Goal: Transaction & Acquisition: Book appointment/travel/reservation

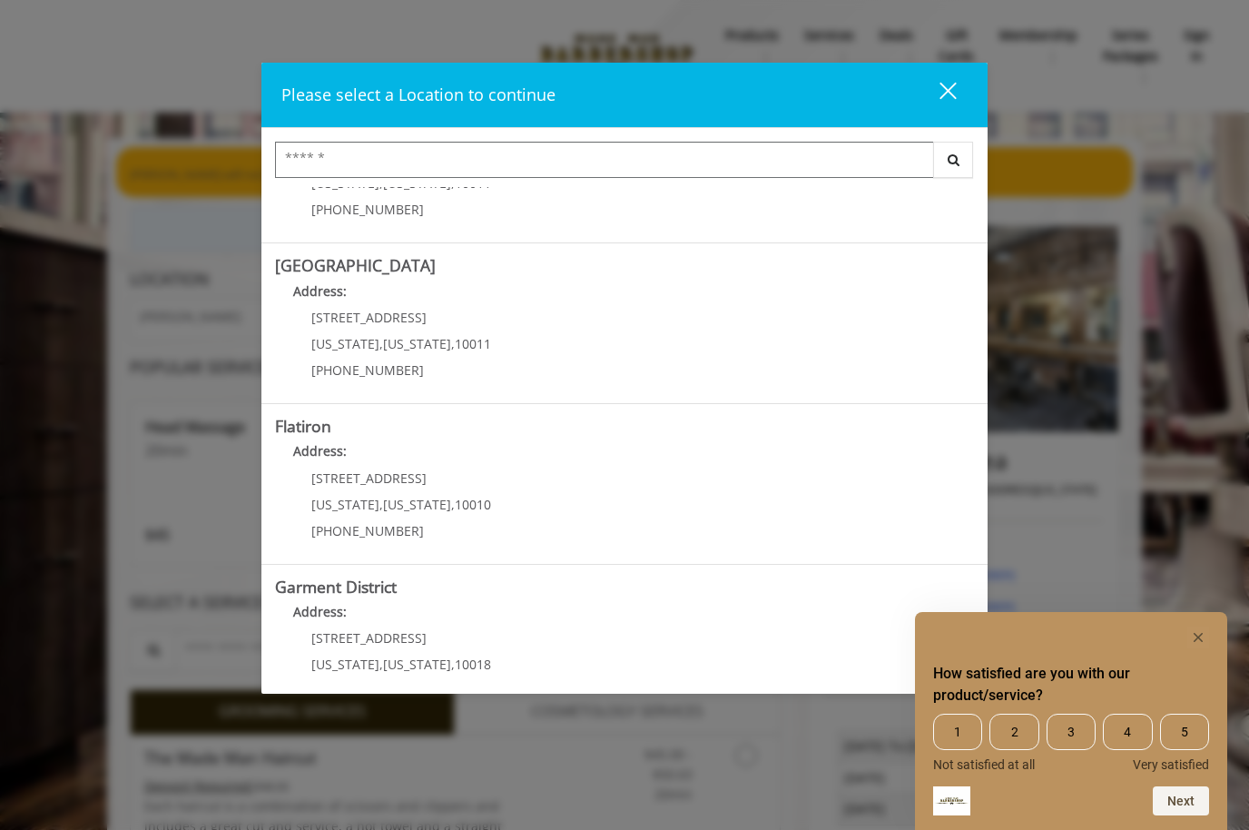
scroll to position [263, 0]
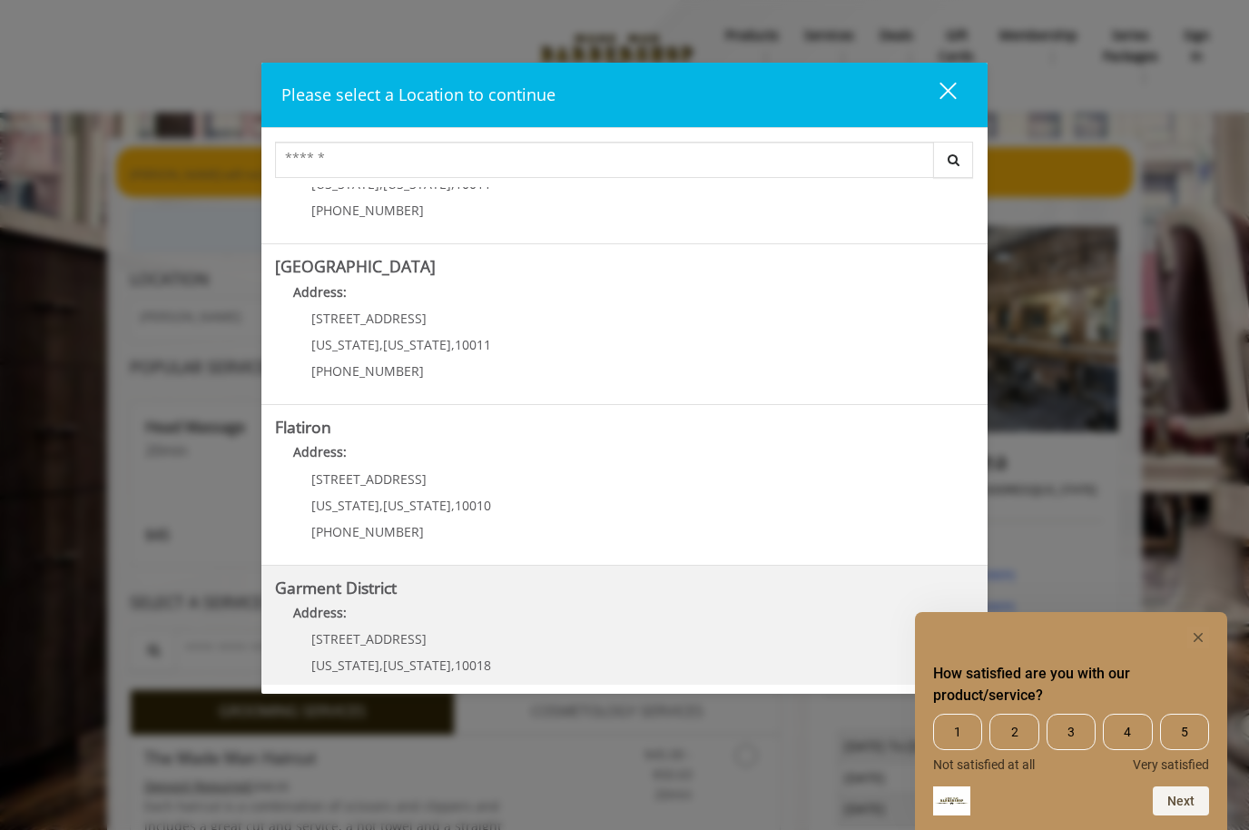
click at [465, 632] on p "[STREET_ADDRESS]" at bounding box center [401, 639] width 180 height 14
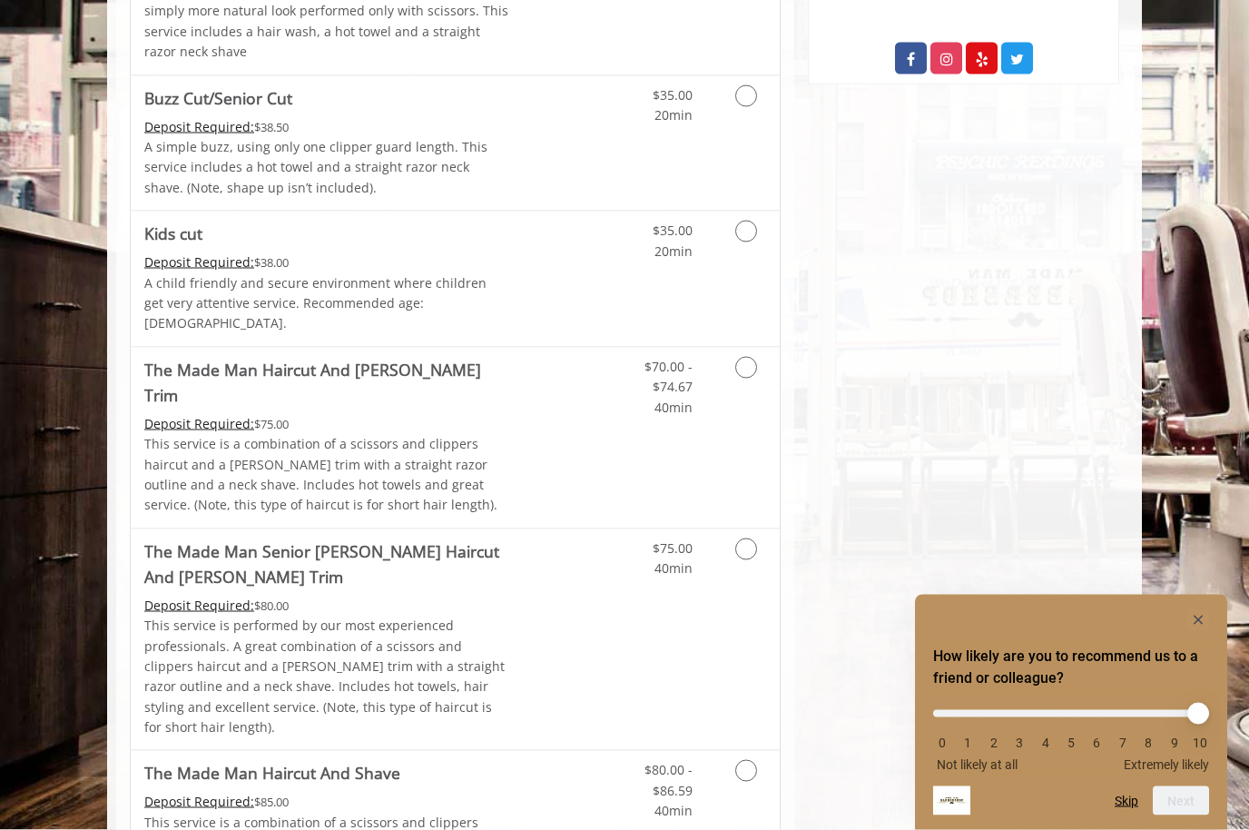
scroll to position [1044, 0]
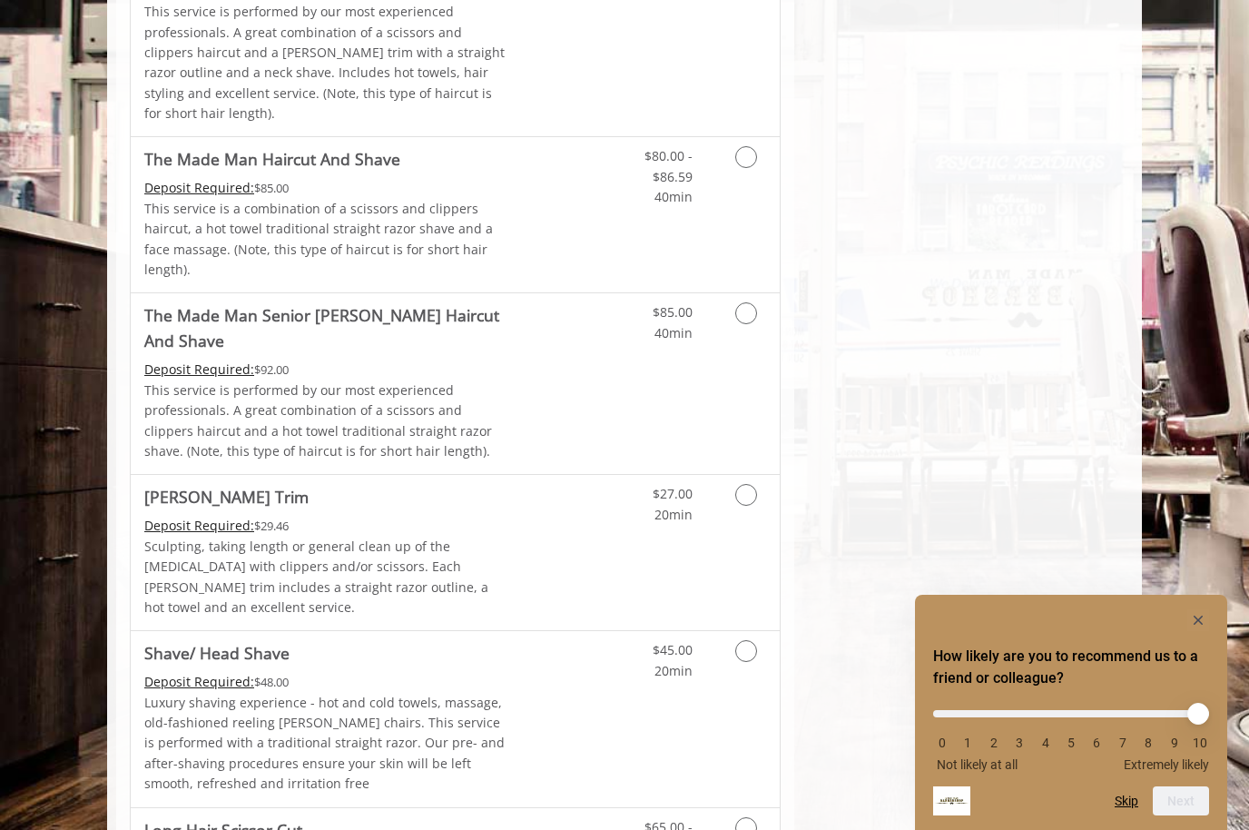
click at [737, 484] on icon "Grooming services" at bounding box center [746, 495] width 22 height 22
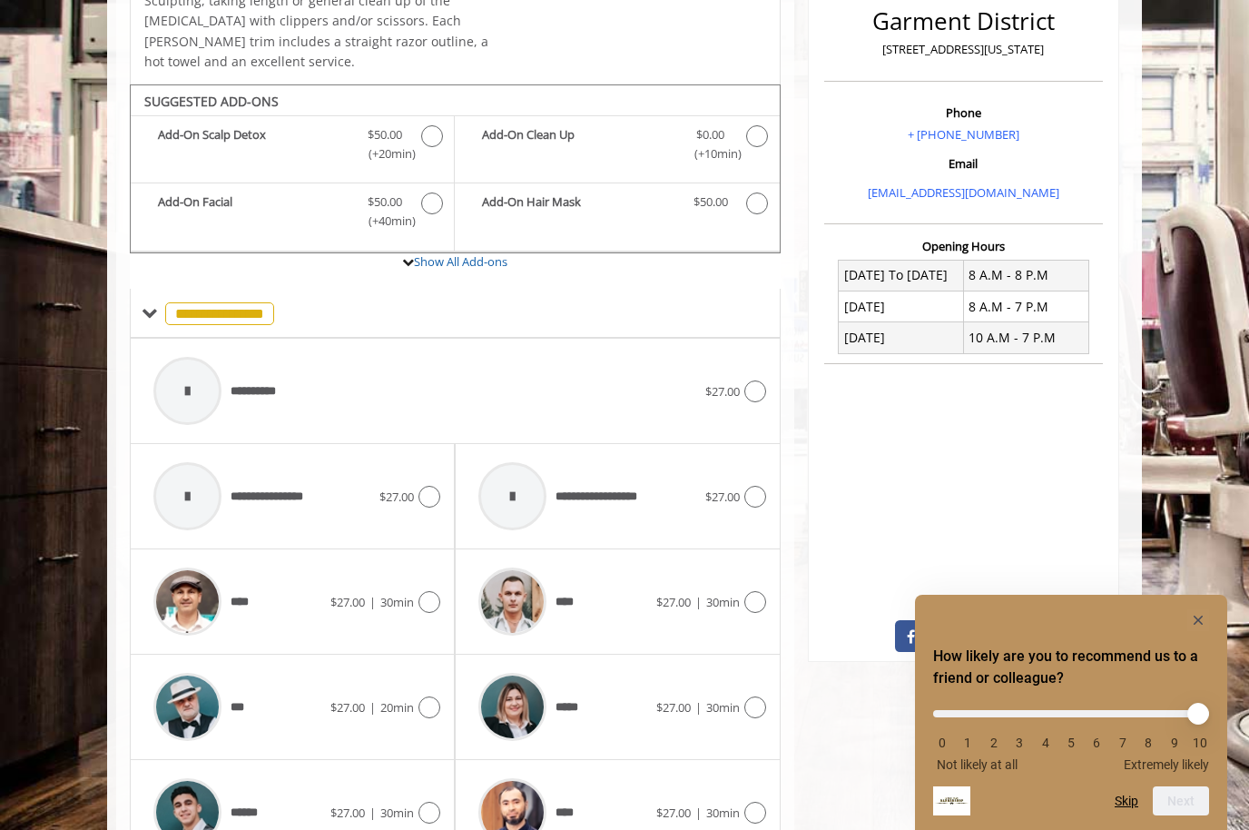
scroll to position [526, 0]
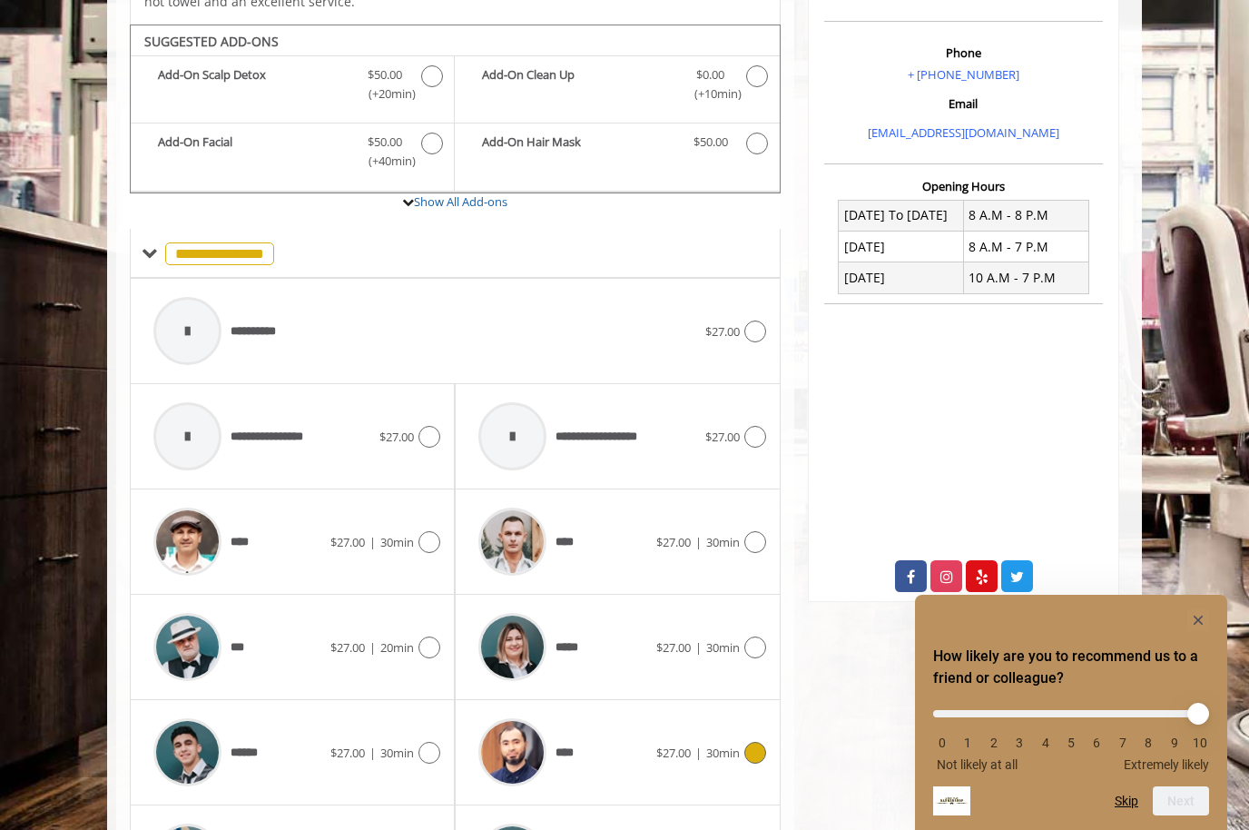
click at [749, 742] on icon at bounding box center [755, 753] width 22 height 22
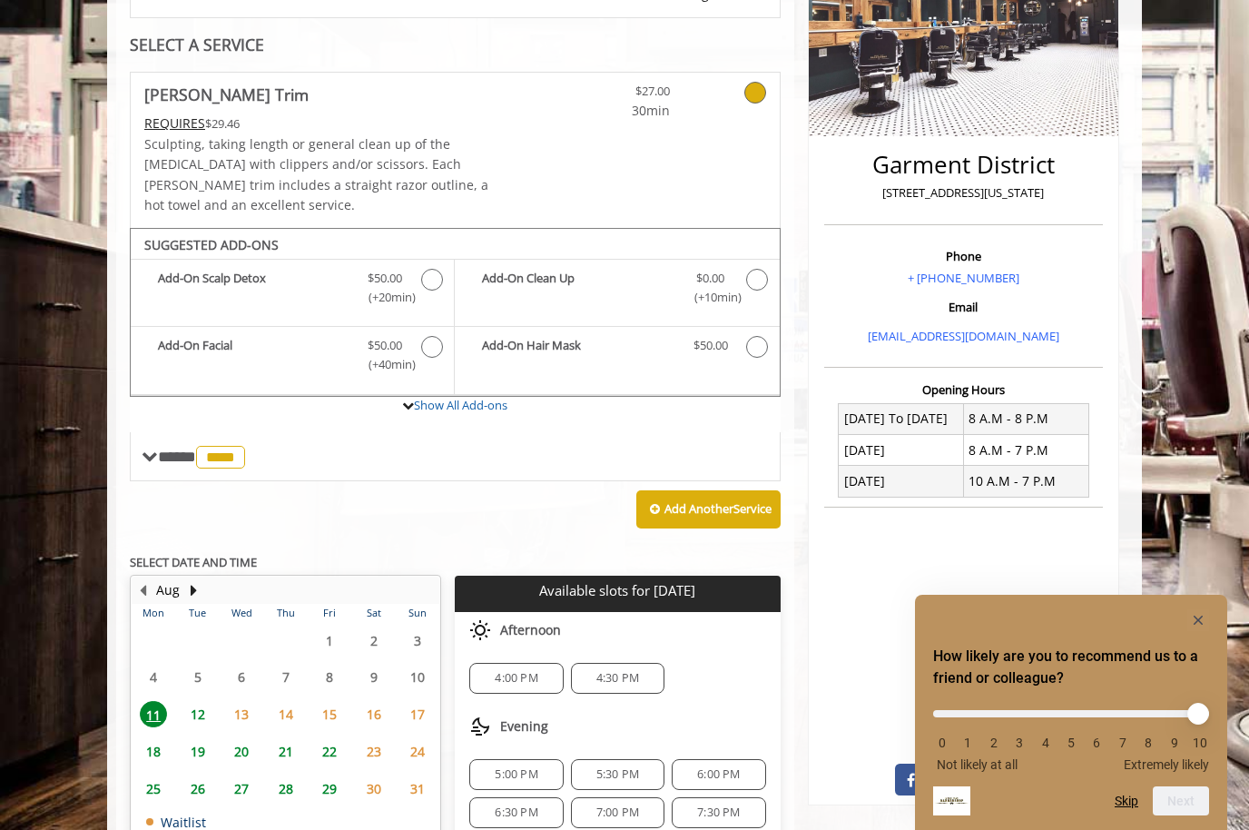
scroll to position [359, 0]
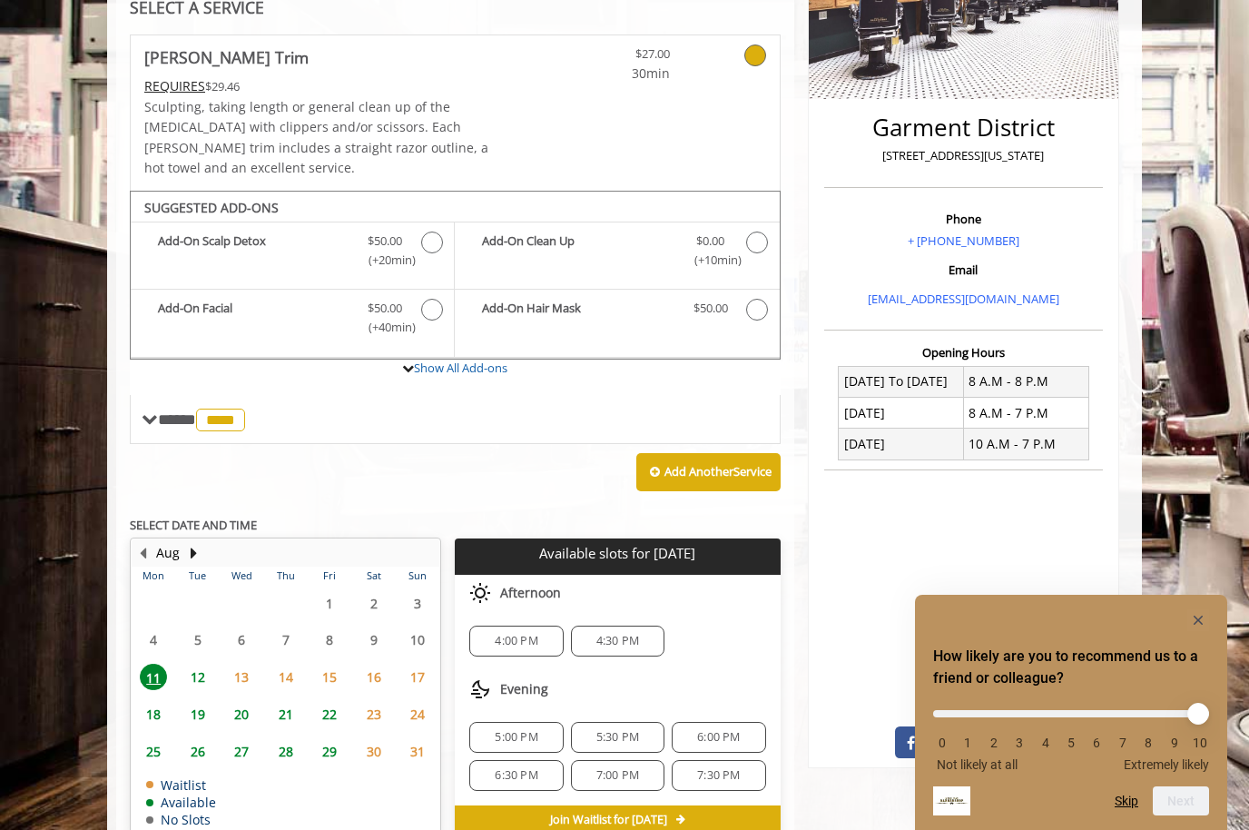
click at [200, 664] on span "12" at bounding box center [197, 677] width 27 height 26
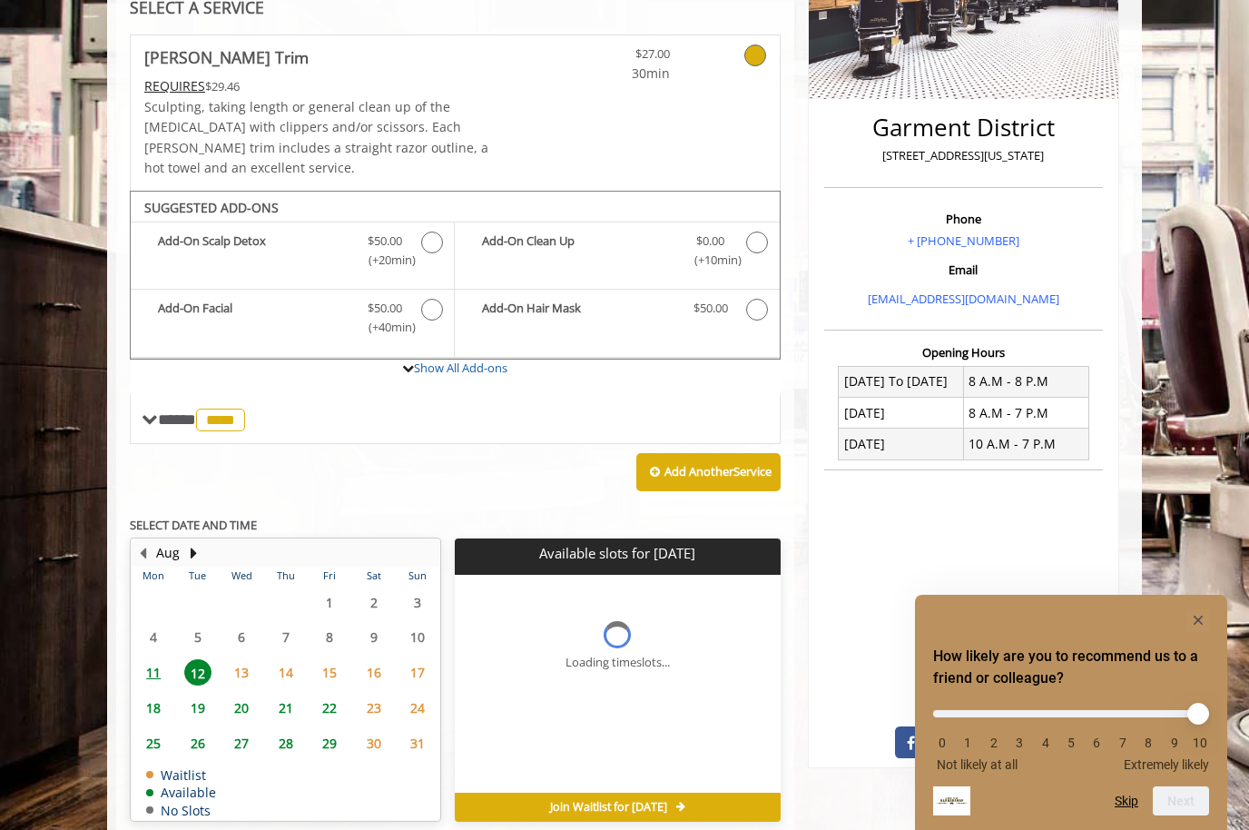
scroll to position [347, 0]
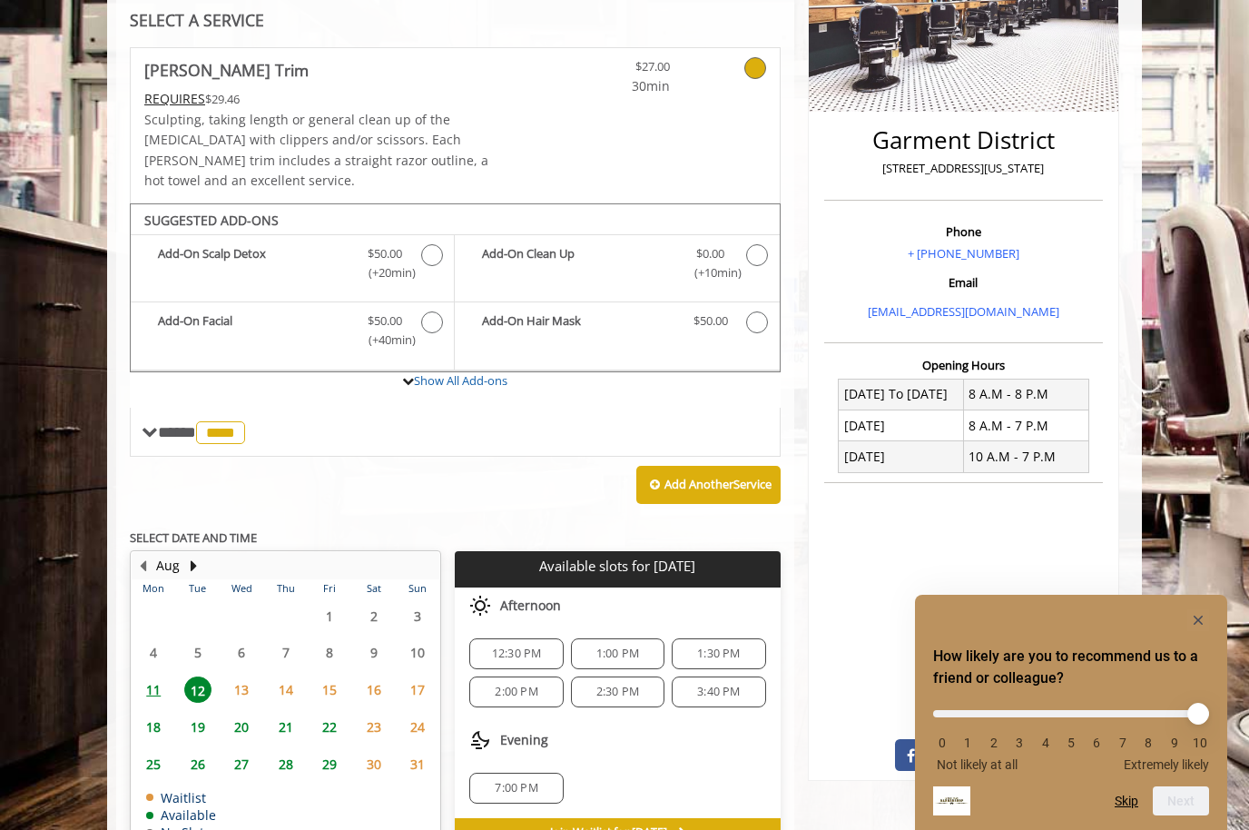
click at [158, 676] on span "11" at bounding box center [153, 689] width 27 height 26
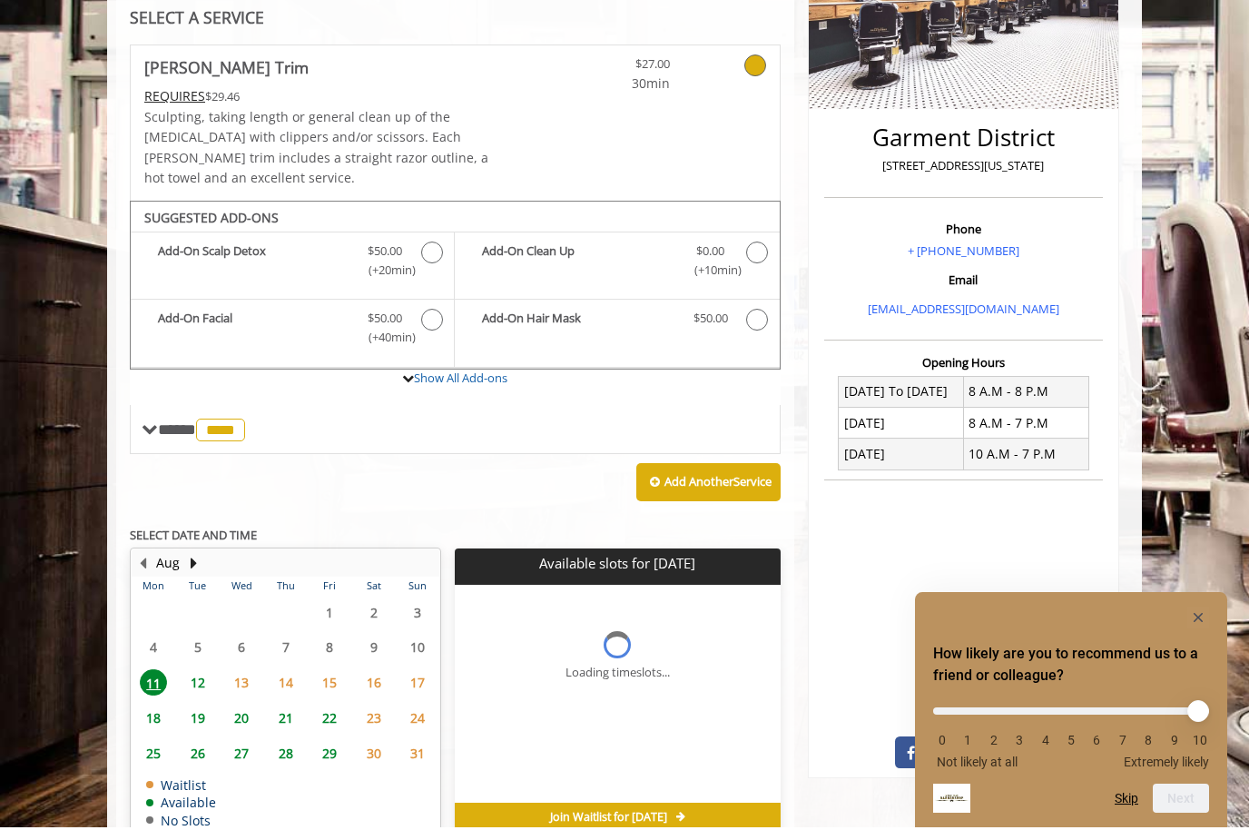
scroll to position [359, 0]
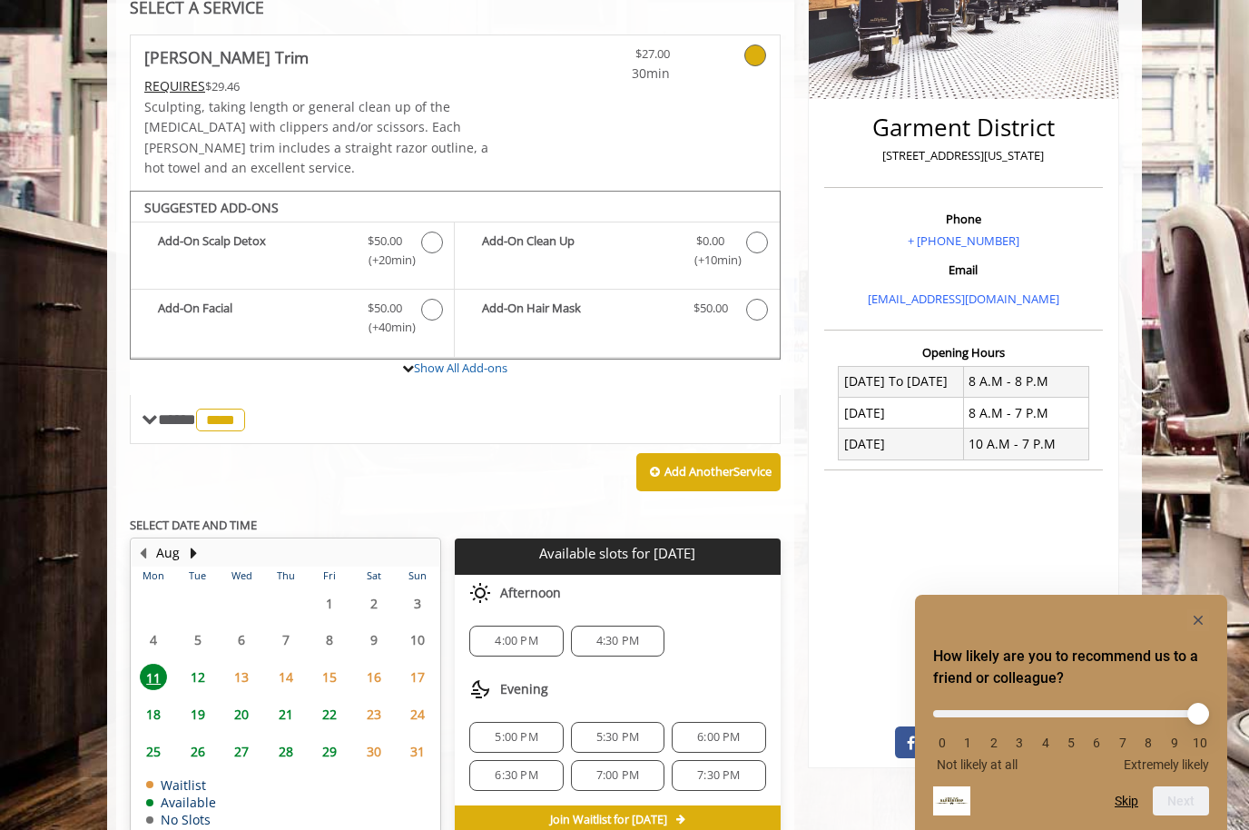
click at [533, 634] on span "4:00 PM" at bounding box center [516, 641] width 43 height 15
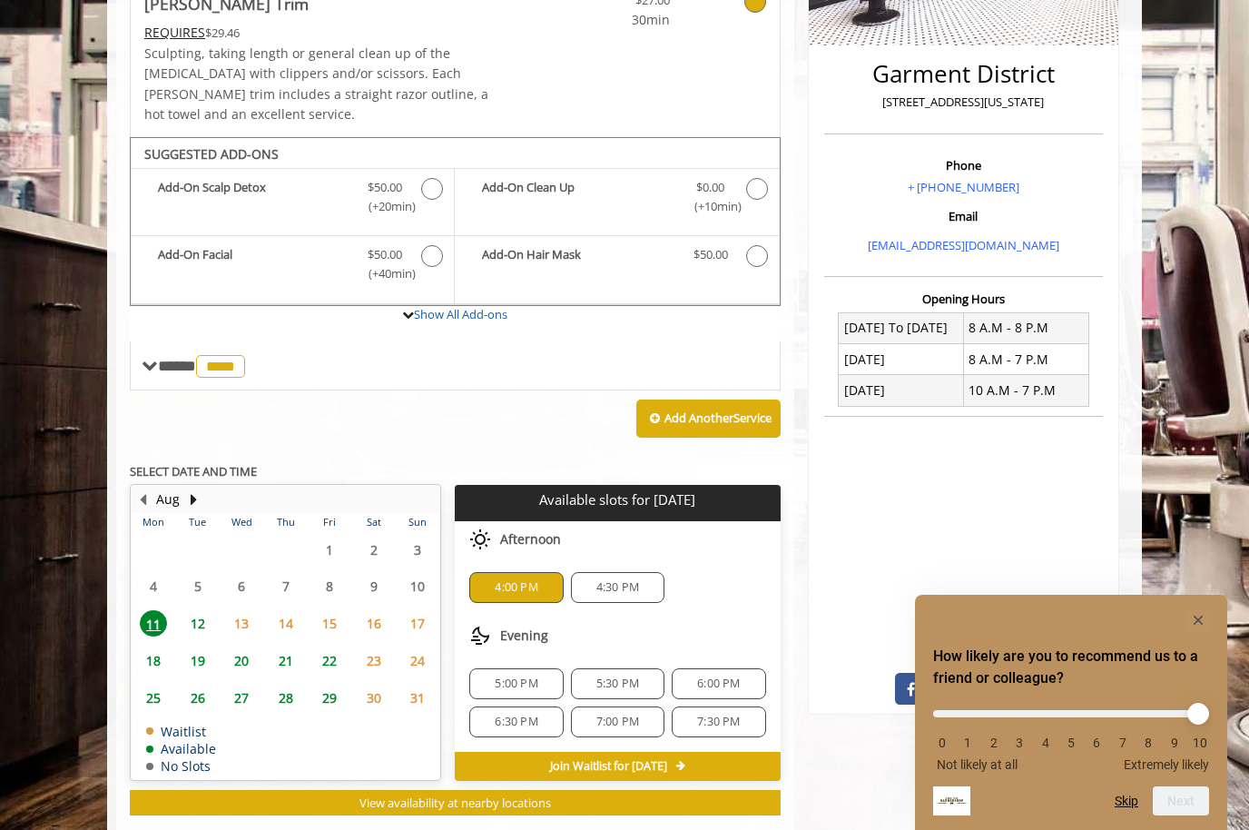
scroll to position [683, 0]
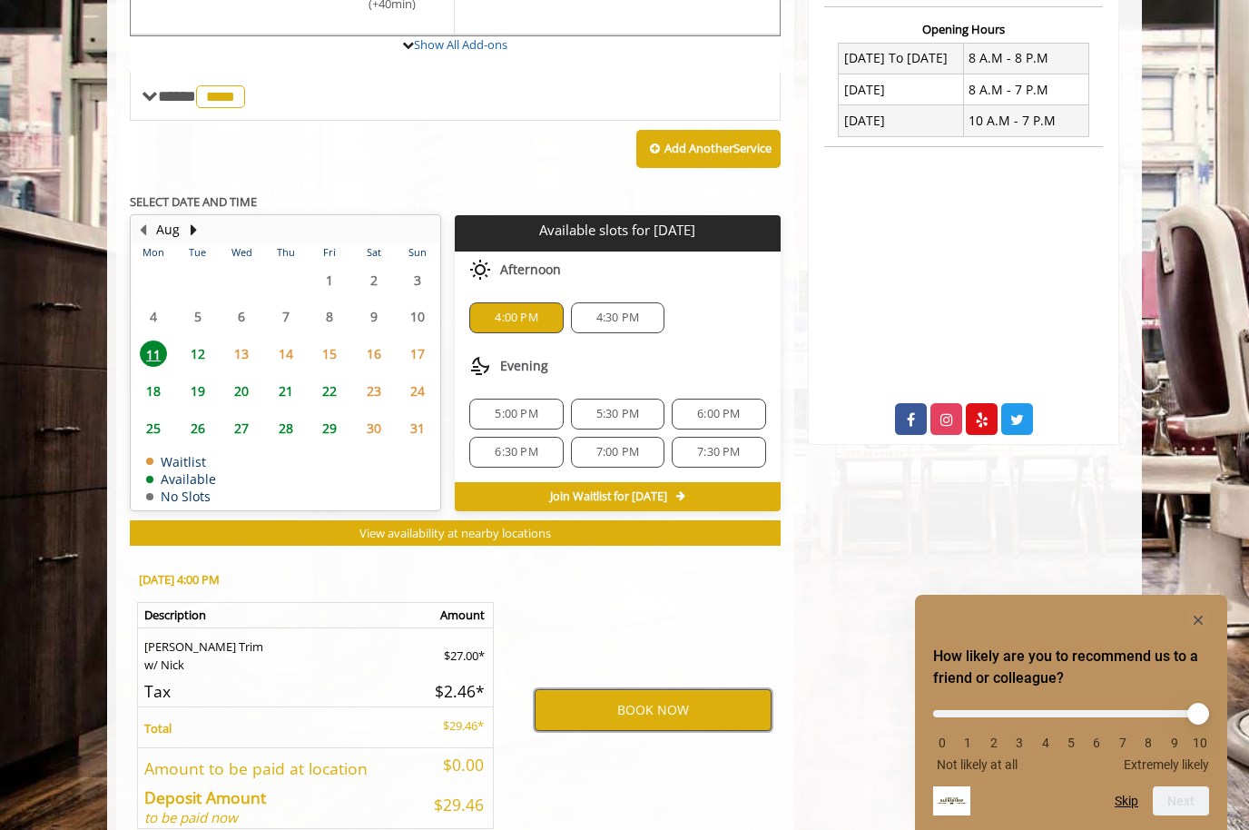
click at [682, 689] on button "BOOK NOW" at bounding box center [653, 710] width 237 height 42
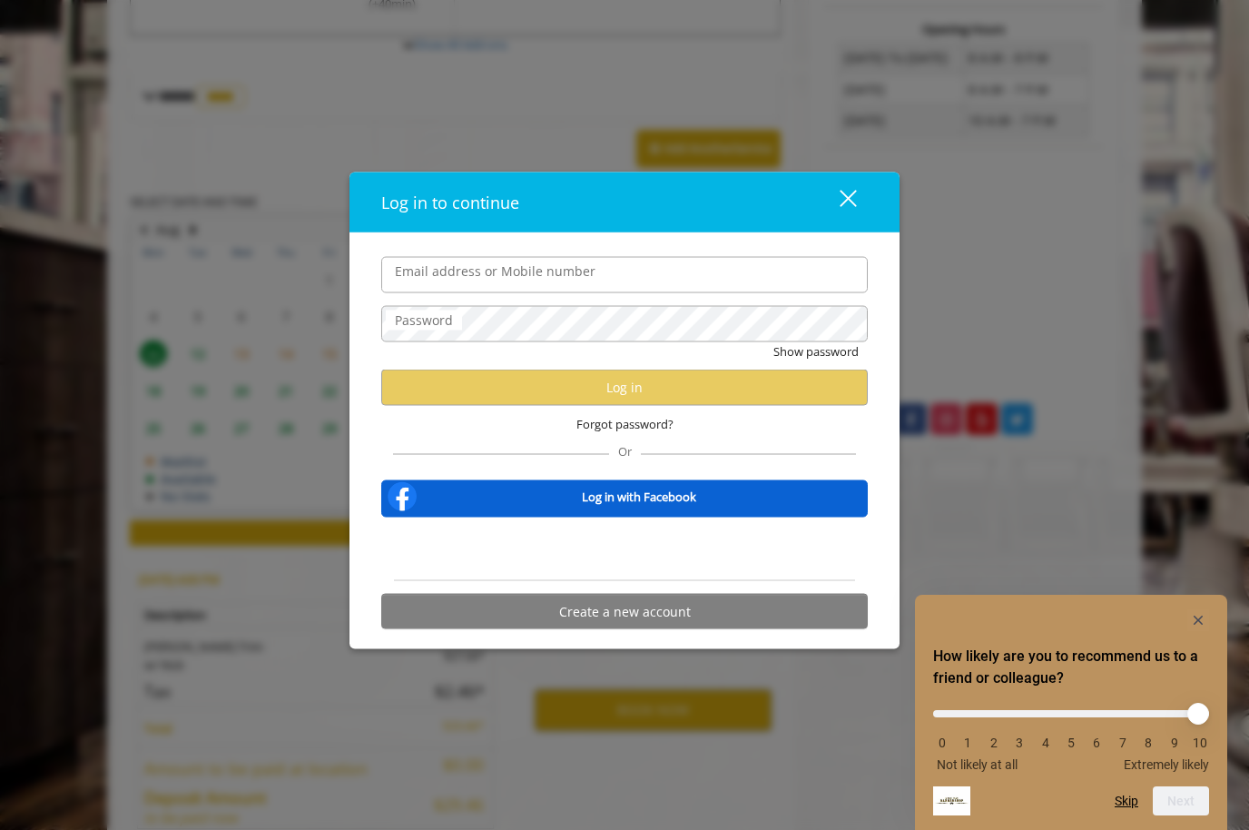
click at [664, 569] on div "Sign in with Google. Opens in new tab" at bounding box center [624, 549] width 167 height 40
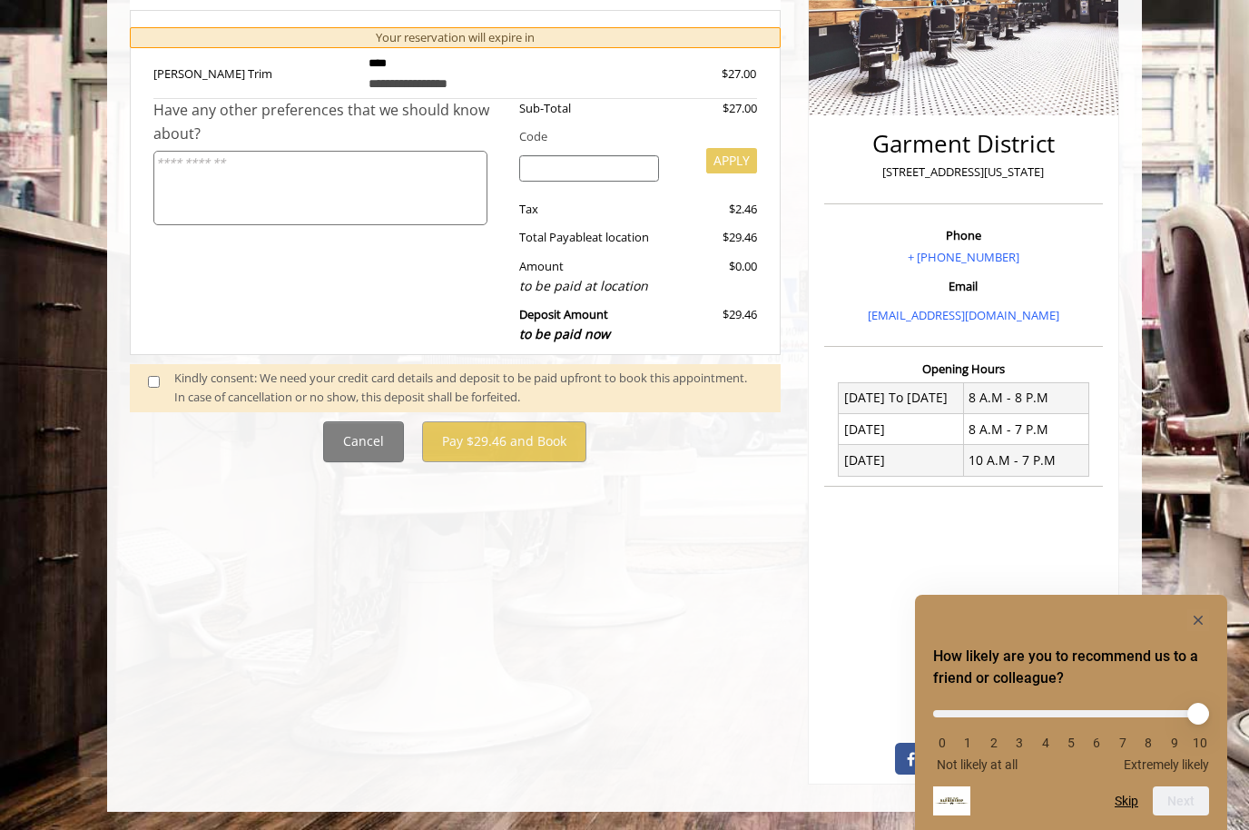
scroll to position [0, 0]
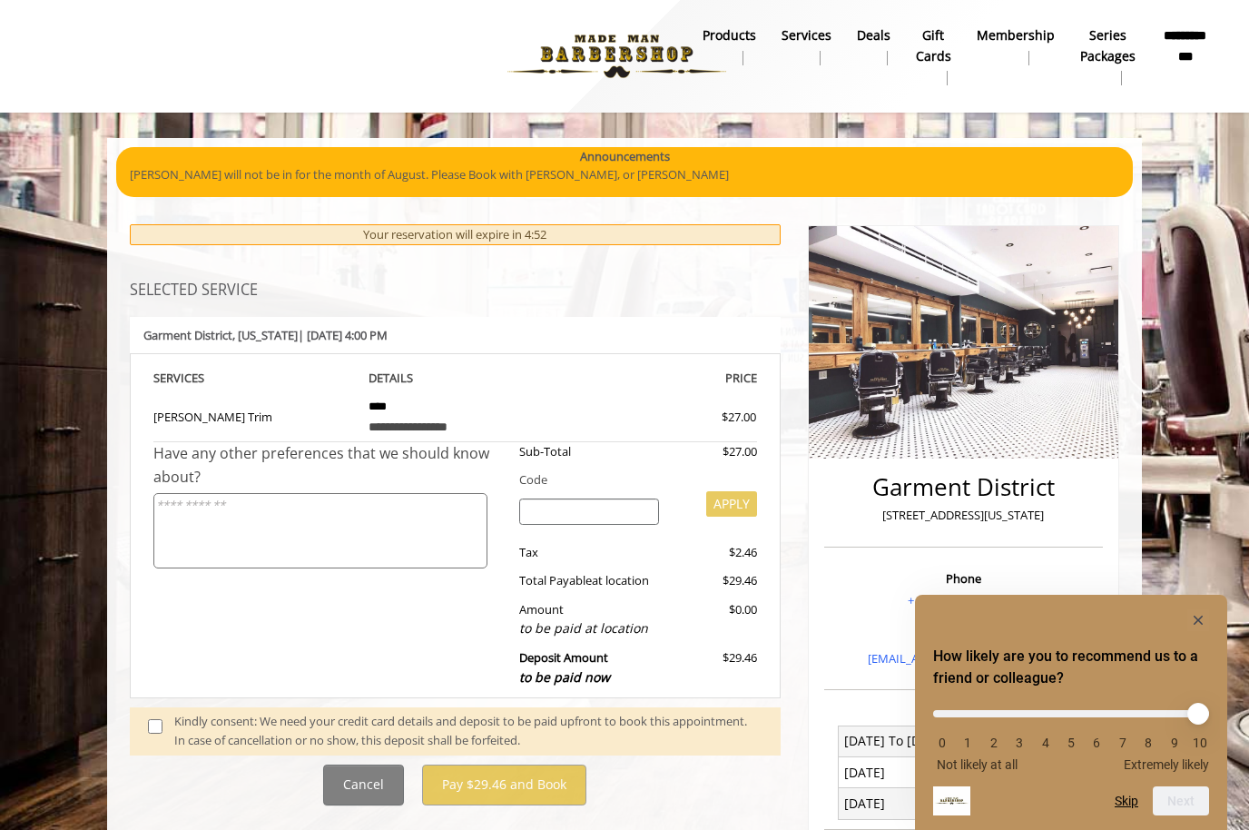
click at [1194, 617] on rect "Hide survey" at bounding box center [1198, 620] width 22 height 22
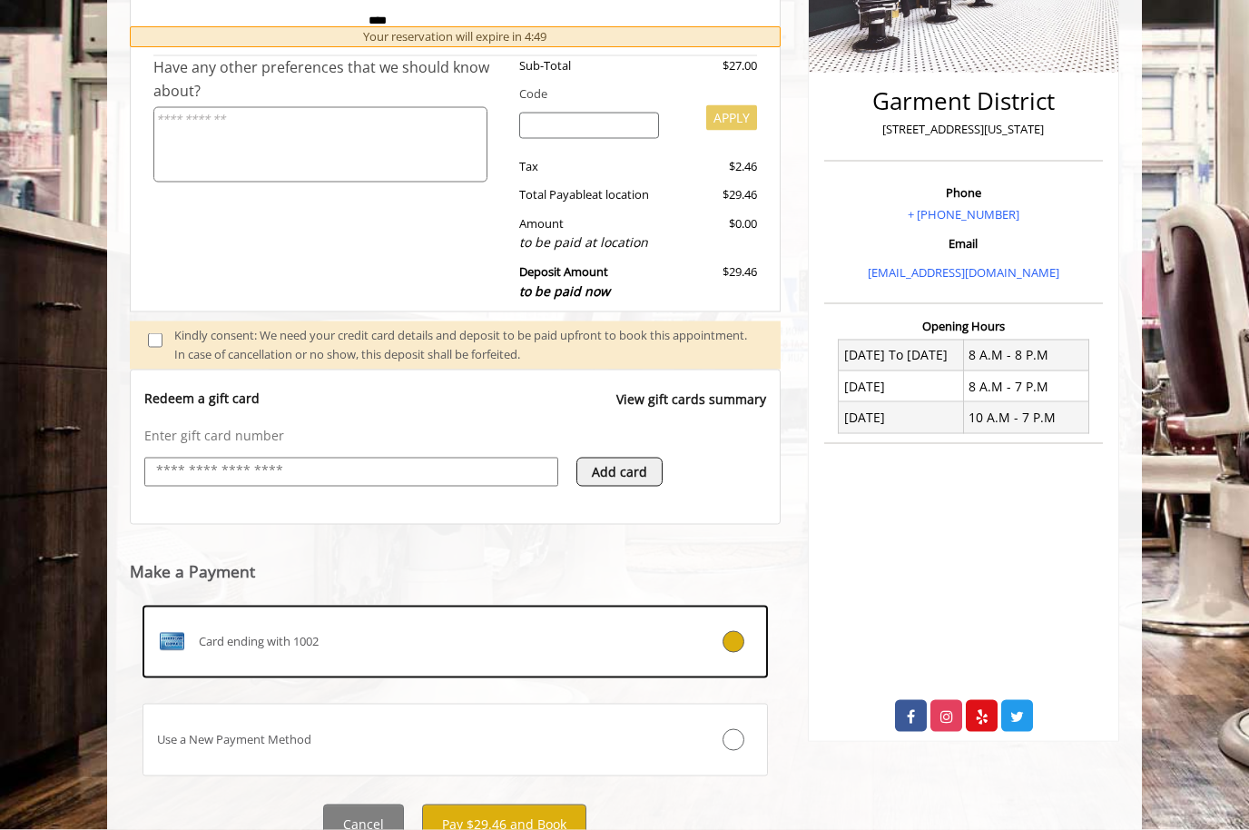
scroll to position [391, 0]
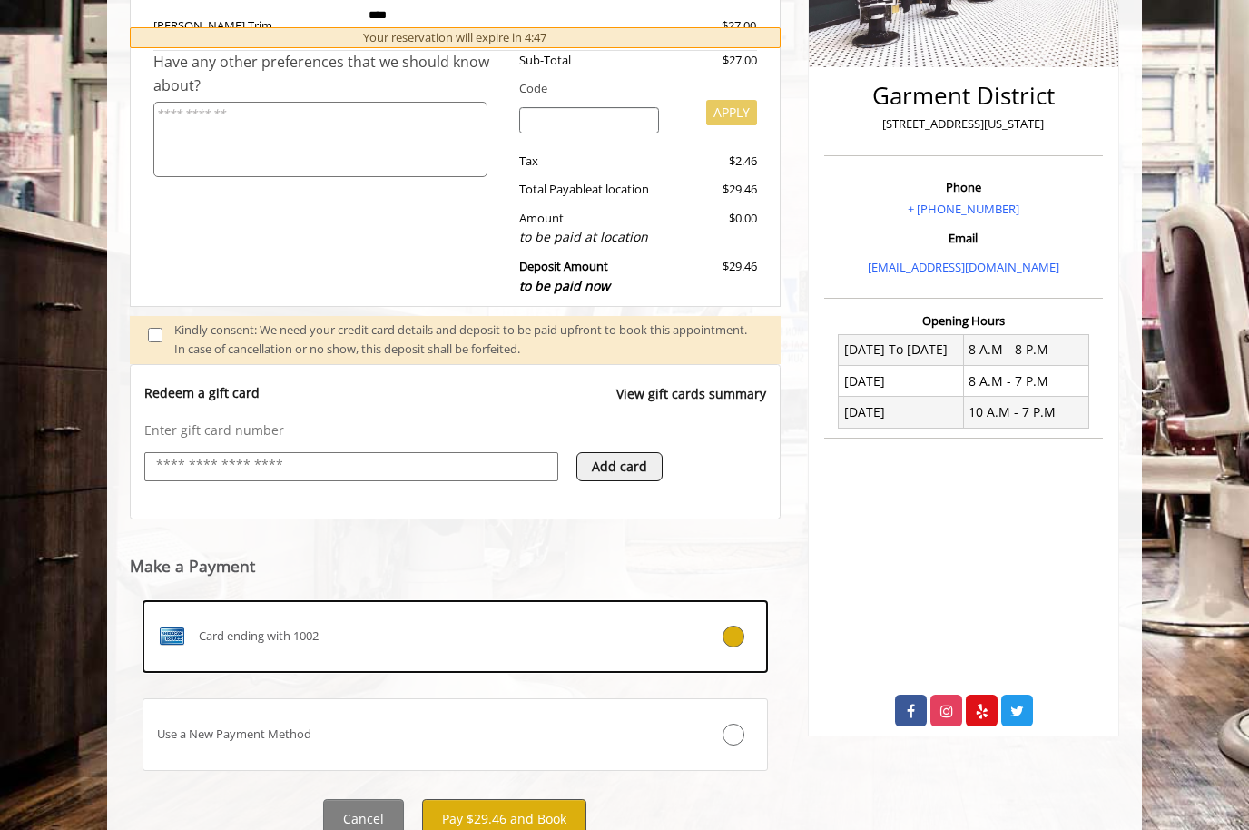
click at [526, 808] on button "Pay $29.46 and Book" at bounding box center [504, 819] width 164 height 41
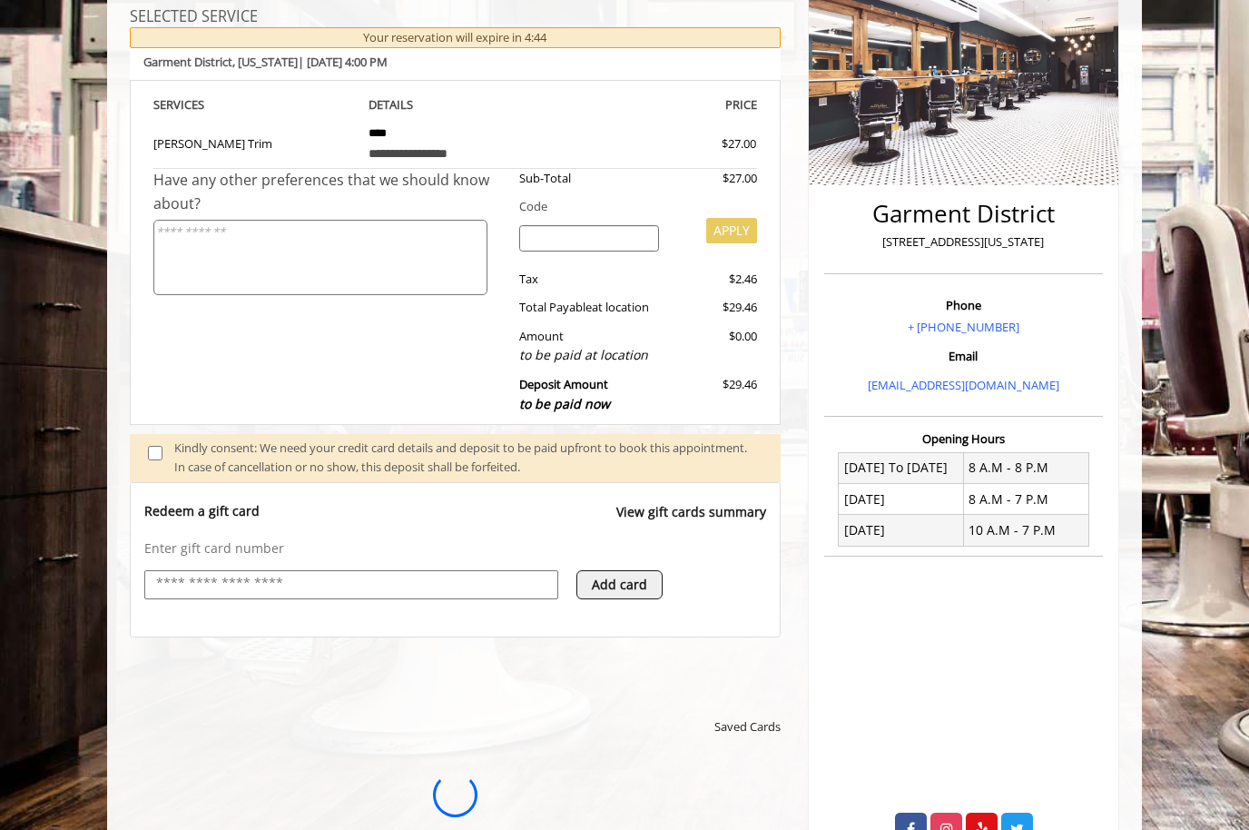
scroll to position [0, 0]
